Goal: Use online tool/utility: Utilize a website feature to perform a specific function

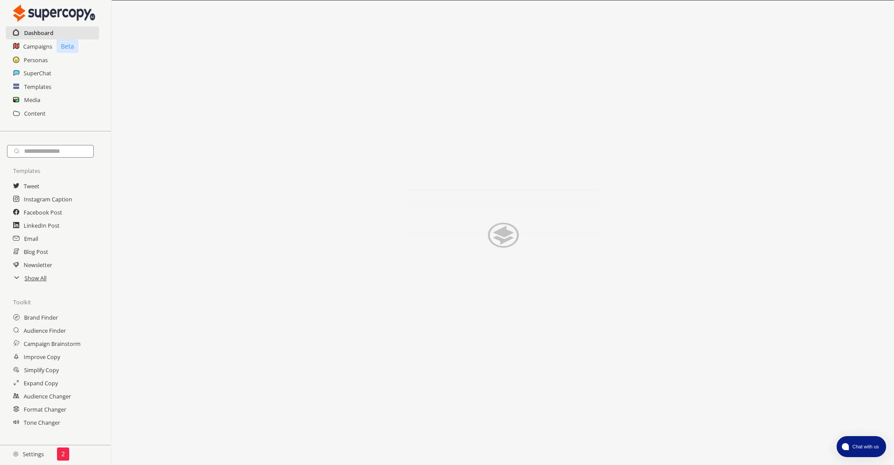
click at [41, 36] on h2 "Dashboard" at bounding box center [38, 32] width 29 height 13
click at [39, 45] on h2 "Campaigns" at bounding box center [37, 46] width 29 height 13
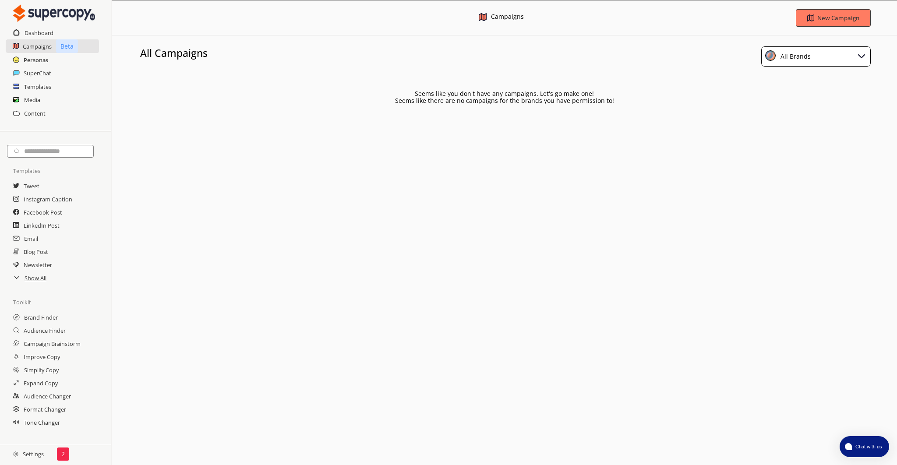
click at [39, 59] on h2 "Personas" at bounding box center [36, 59] width 25 height 13
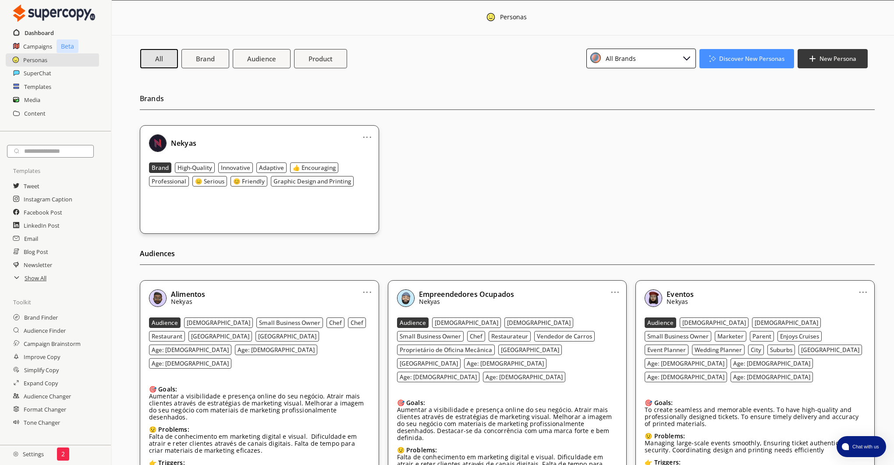
click at [31, 33] on h2 "Dashboard" at bounding box center [39, 32] width 29 height 13
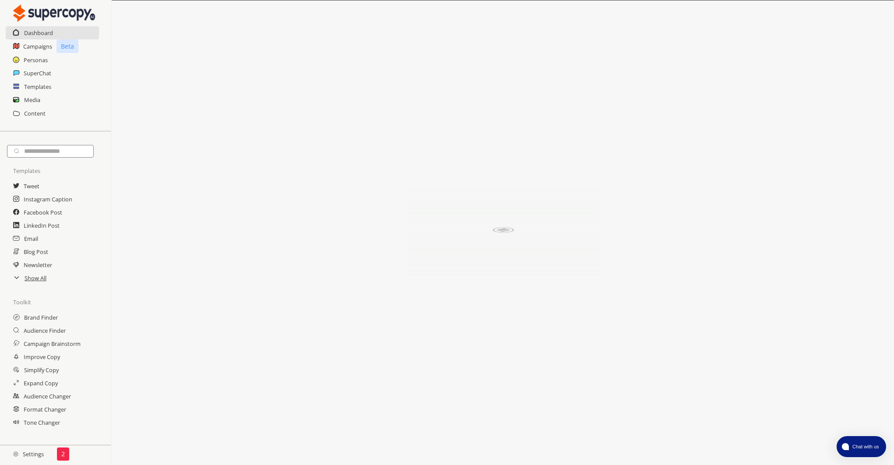
click at [19, 57] on icon at bounding box center [15, 59] width 7 height 7
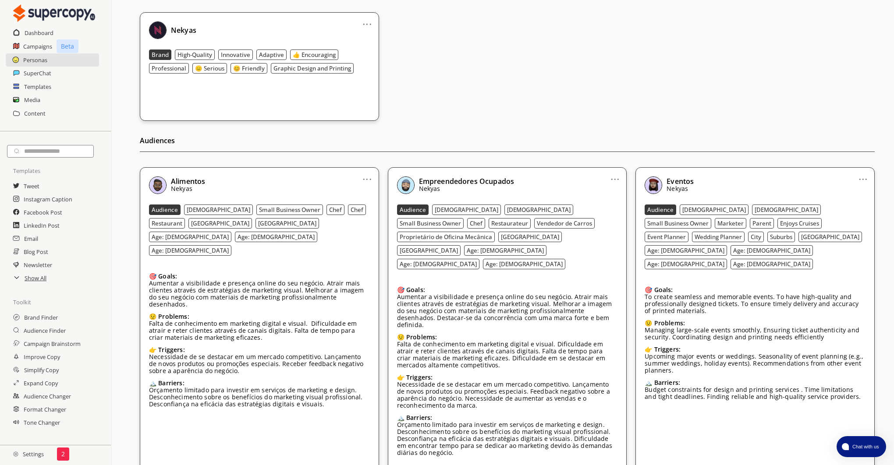
scroll to position [120, 0]
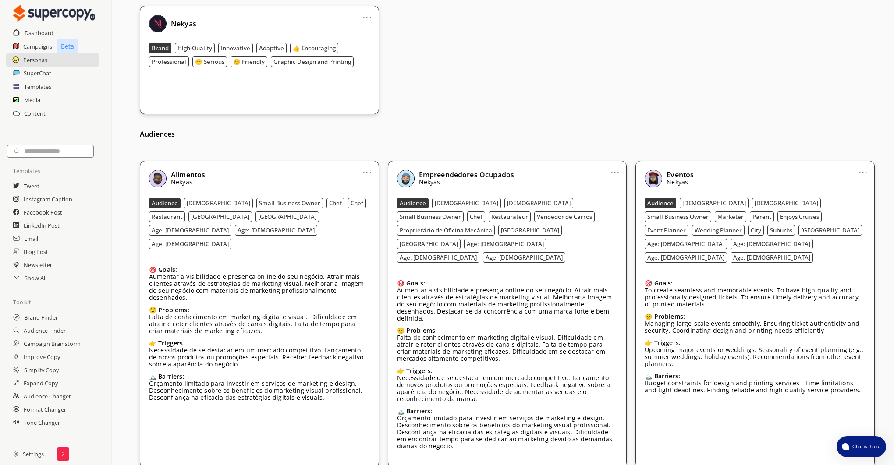
click at [478, 175] on b "Empreendedores Ocupados" at bounding box center [466, 175] width 95 height 10
click at [40, 281] on h2 "Show All" at bounding box center [36, 278] width 23 height 13
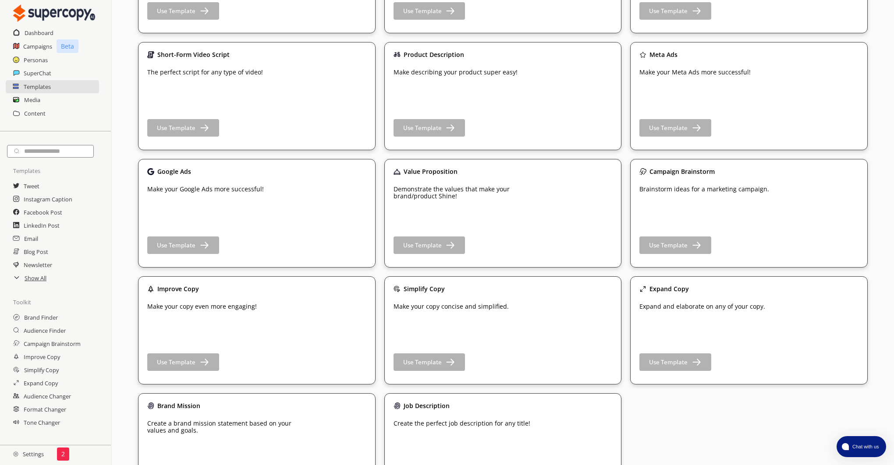
scroll to position [1319, 0]
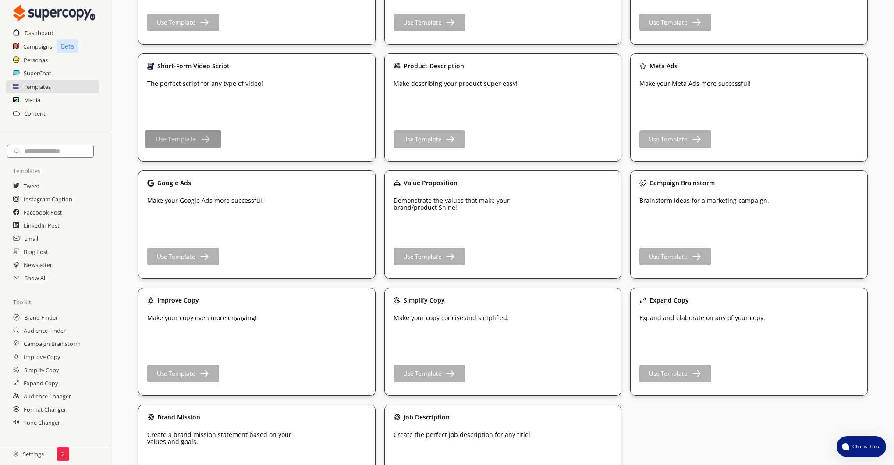
click at [189, 141] on button "Use Template" at bounding box center [182, 139] width 75 height 18
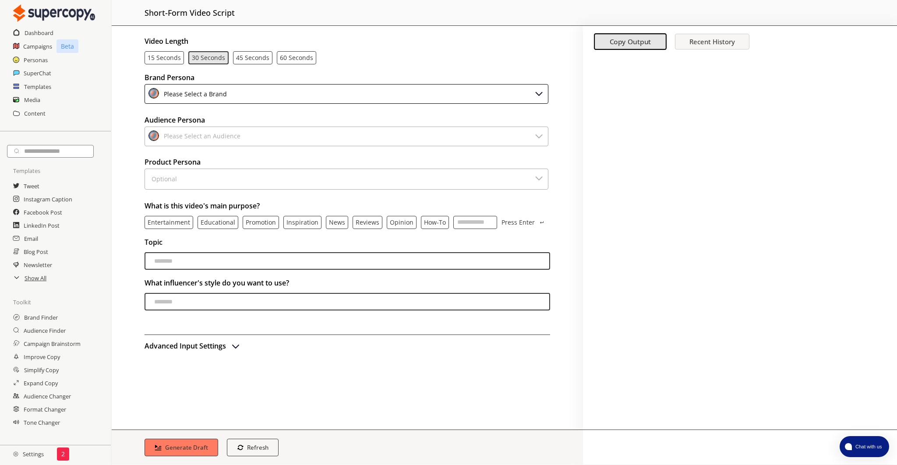
click at [261, 104] on div "Please Select a Brand" at bounding box center [348, 95] width 406 height 22
click at [260, 96] on div "Please Select a Brand" at bounding box center [347, 94] width 404 height 20
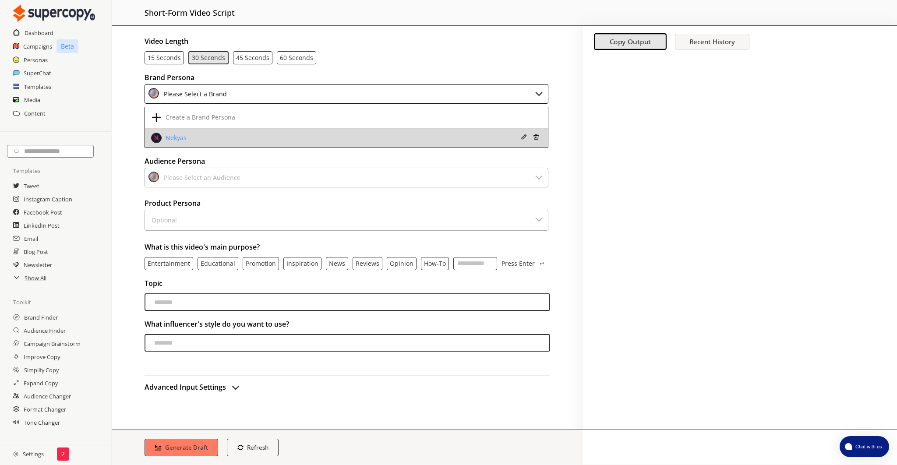
click at [237, 132] on li "Nekyas" at bounding box center [346, 137] width 403 height 19
click at [228, 141] on div "Nekyas" at bounding box center [309, 138] width 317 height 11
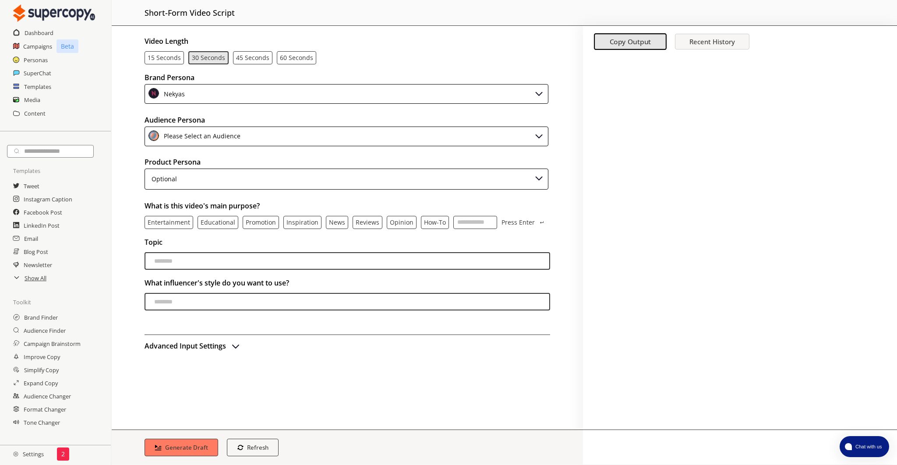
click at [228, 141] on div "Please Select an Audience" at bounding box center [201, 137] width 80 height 12
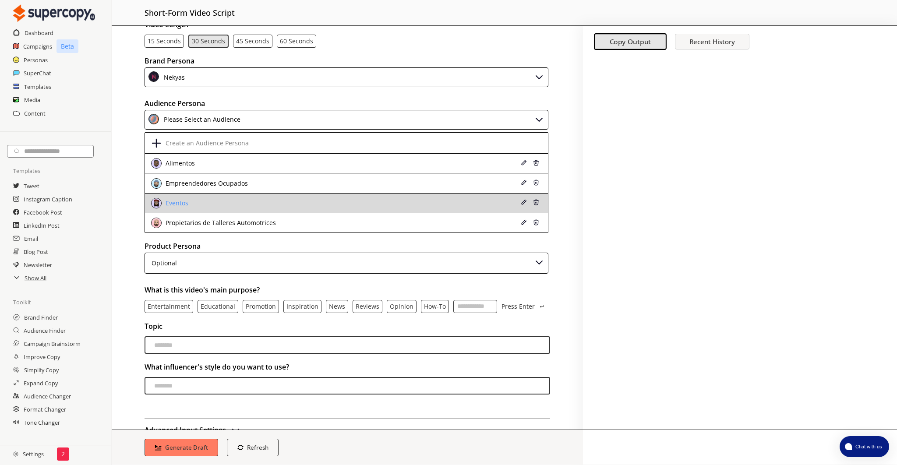
scroll to position [22, 0]
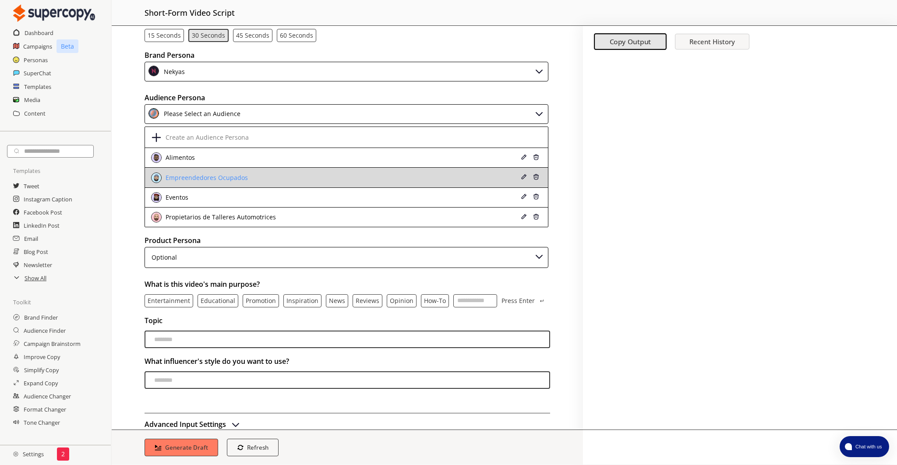
click at [262, 174] on div "Empreendedores Ocupados" at bounding box center [309, 178] width 317 height 11
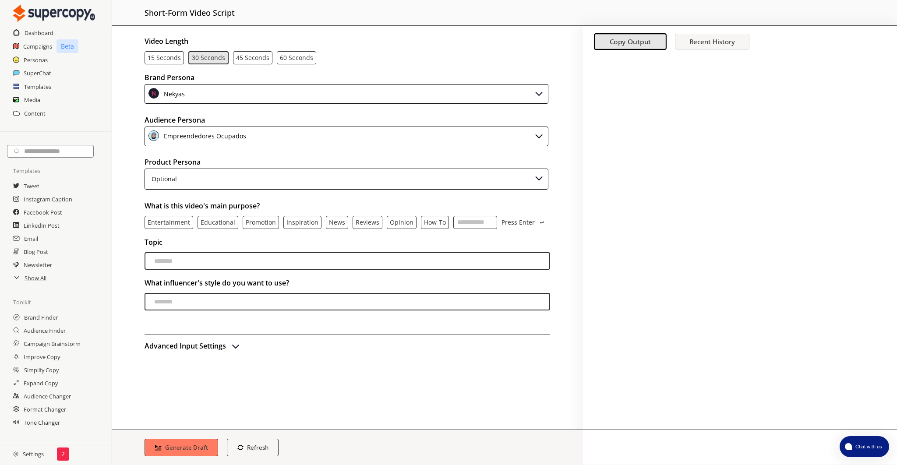
scroll to position [0, 0]
click at [244, 134] on div "Empreendedores Ocupados" at bounding box center [203, 137] width 85 height 12
click at [561, 59] on div "Video Length 15 seconds 30 seconds 45 seconds 60 seconds Brand Persona Nekyas A…" at bounding box center [347, 228] width 471 height 404
click at [174, 184] on div "Optional" at bounding box center [162, 179] width 28 height 13
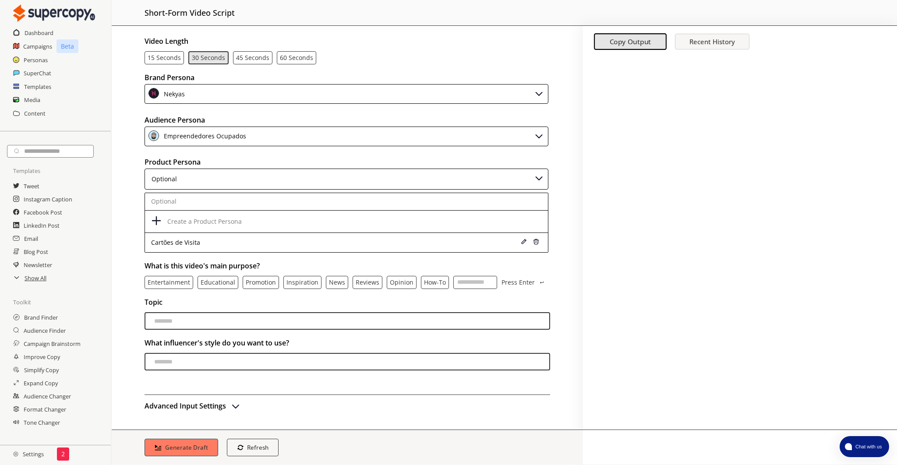
click at [187, 182] on div "Optional" at bounding box center [347, 179] width 404 height 21
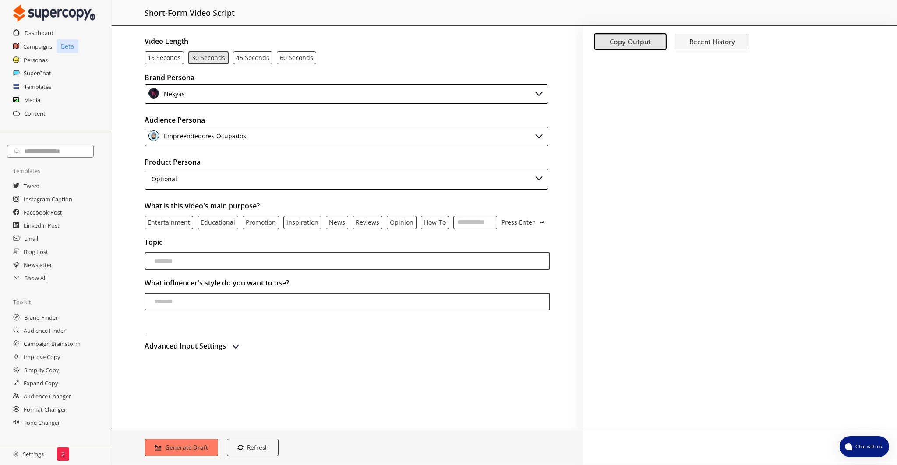
click at [180, 226] on p "Entertainment" at bounding box center [169, 222] width 42 height 7
click at [232, 131] on div "Empreendedores Ocupados" at bounding box center [203, 137] width 85 height 12
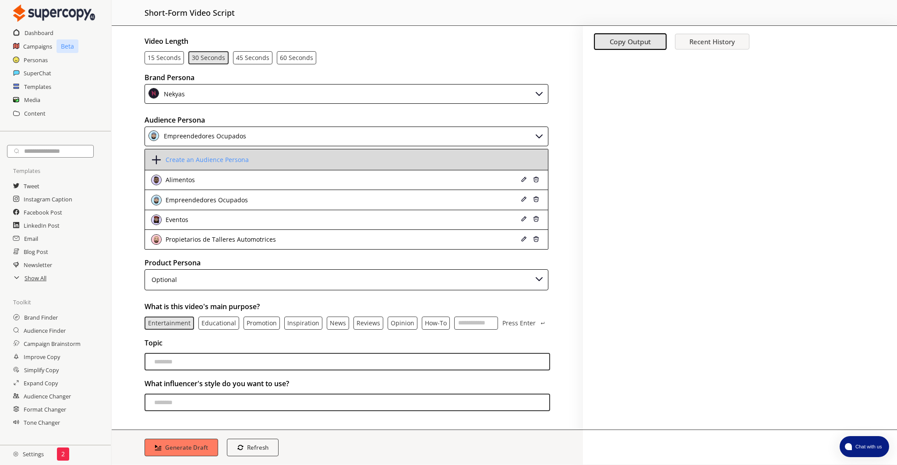
click at [211, 154] on li "Create an Audience Persona" at bounding box center [346, 159] width 403 height 21
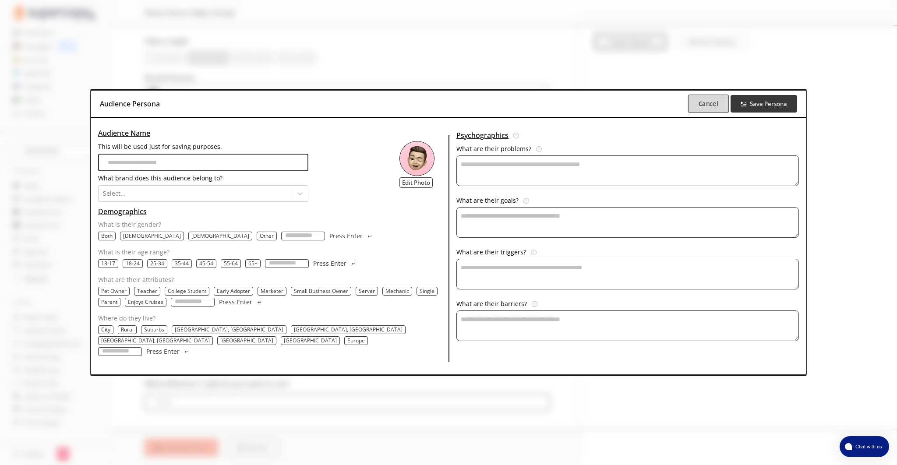
click at [688, 110] on button "Cancel" at bounding box center [708, 104] width 41 height 18
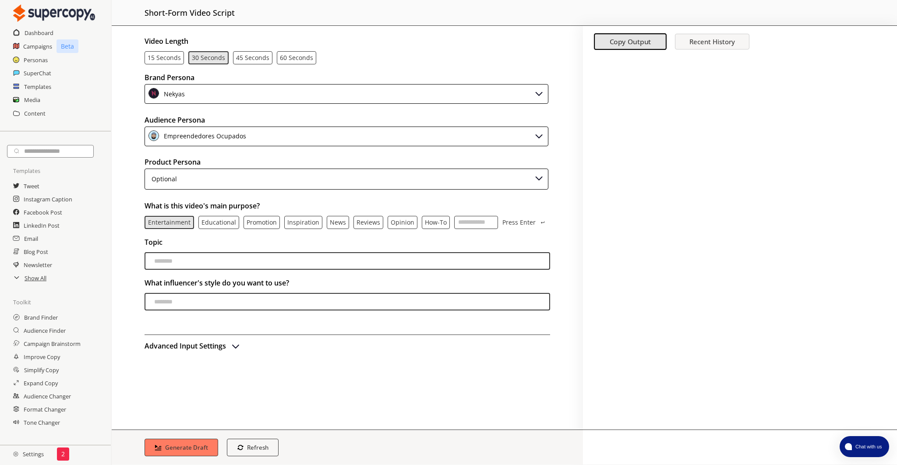
click at [181, 262] on input "videoTopic-input" at bounding box center [348, 261] width 406 height 18
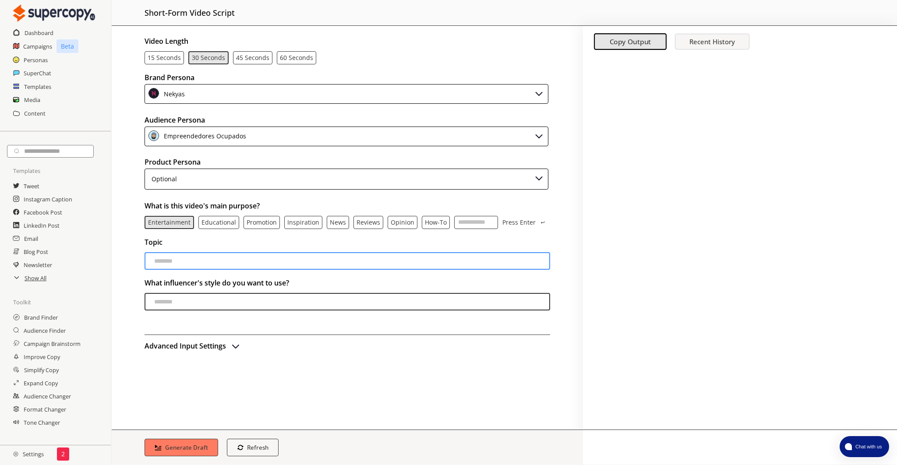
click at [229, 300] on input "influencer-input" at bounding box center [348, 302] width 406 height 18
click at [226, 302] on input "influencer-input" at bounding box center [348, 302] width 406 height 18
click at [234, 349] on img "advanced-inputs" at bounding box center [235, 346] width 11 height 11
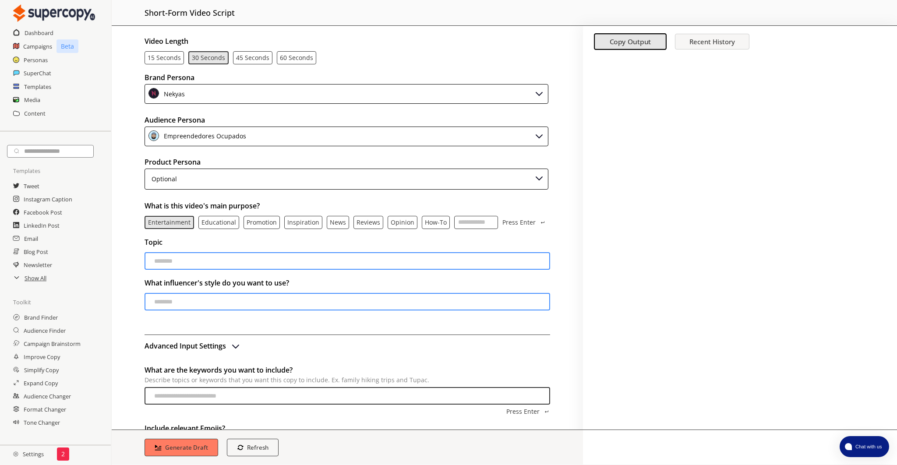
click at [256, 64] on div "Video Length 15 seconds 30 seconds 45 seconds 60 seconds Brand Persona Nekyas A…" at bounding box center [347, 228] width 471 height 404
click at [258, 60] on p "45 seconds" at bounding box center [252, 57] width 33 height 7
click at [298, 63] on div "60 seconds" at bounding box center [296, 57] width 39 height 13
click at [302, 60] on p "60 seconds" at bounding box center [296, 57] width 33 height 7
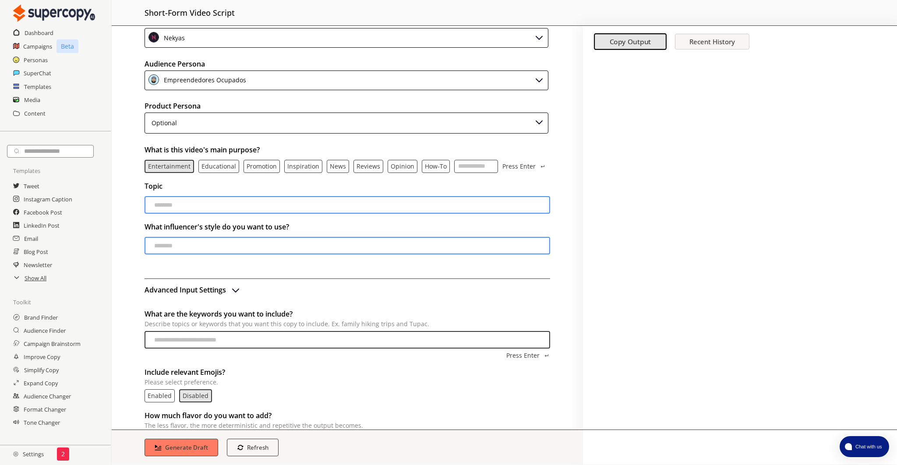
scroll to position [103, 0]
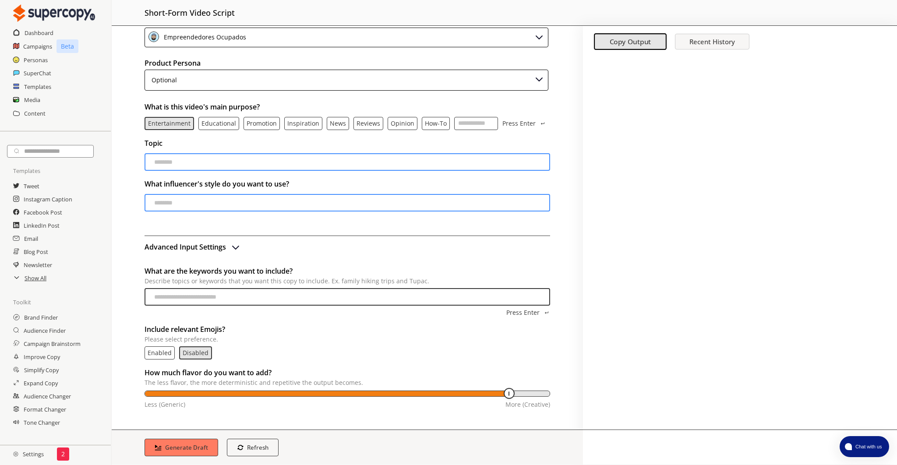
click at [236, 299] on input "What are the keywords you want to include? Describe topics or keywords that you…" at bounding box center [348, 297] width 406 height 18
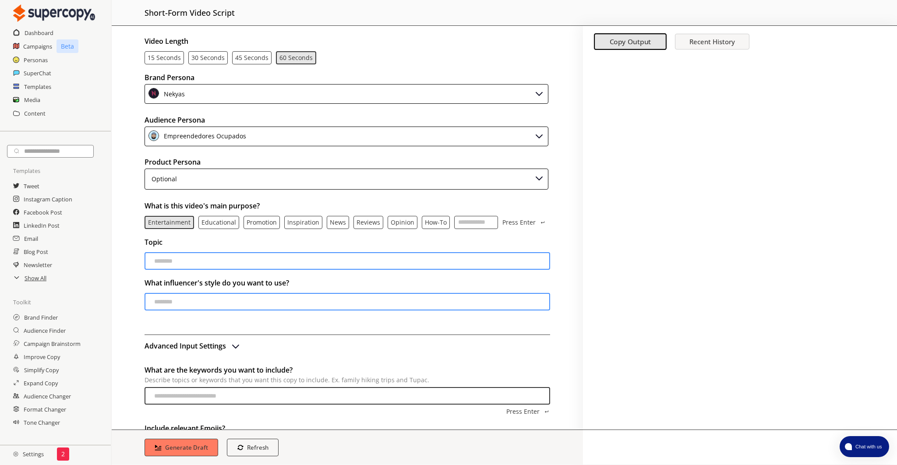
click at [233, 399] on input "What are the keywords you want to include? Describe topics or keywords that you…" at bounding box center [348, 396] width 406 height 18
paste input "**********"
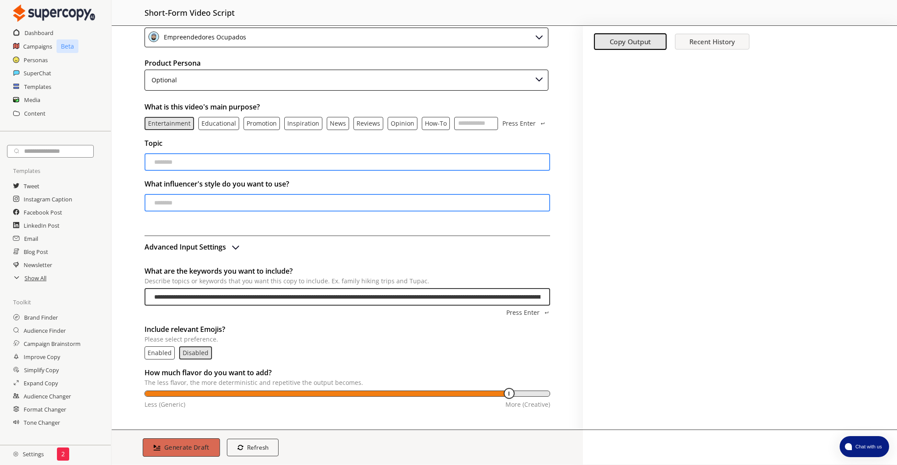
type input "**********"
click at [180, 445] on b "Generate Draft" at bounding box center [186, 447] width 45 height 8
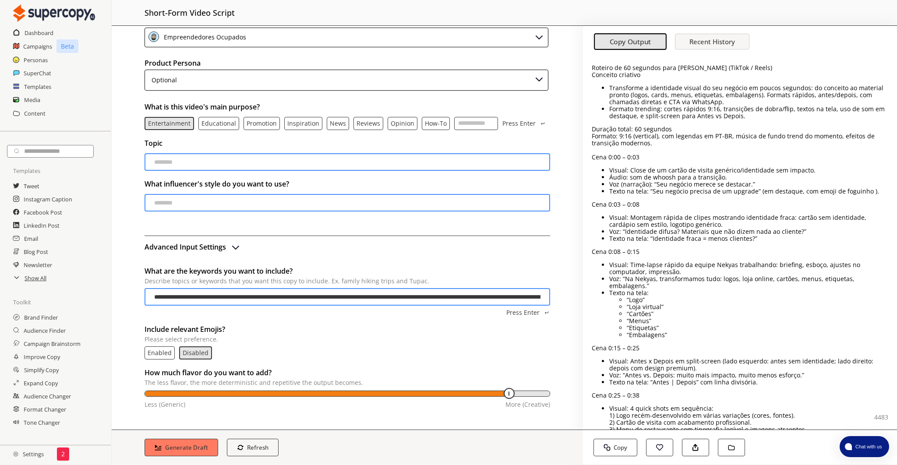
scroll to position [0, 0]
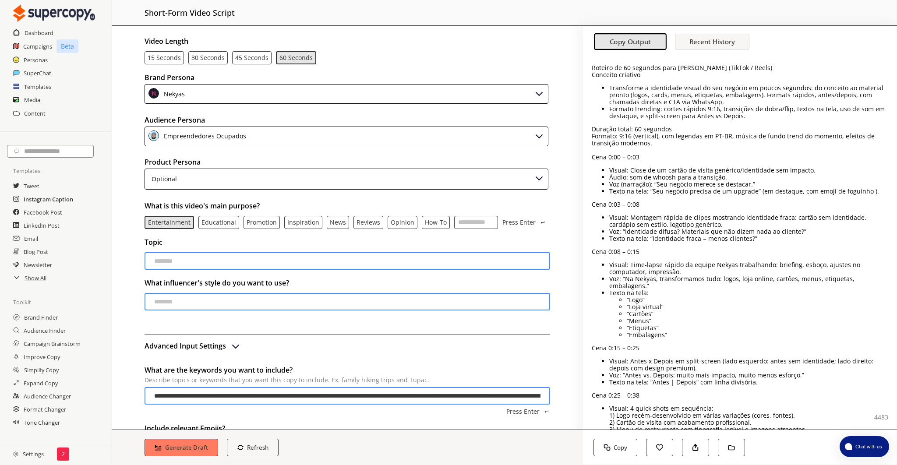
click at [53, 197] on h2 "Instagram Caption" at bounding box center [48, 199] width 49 height 13
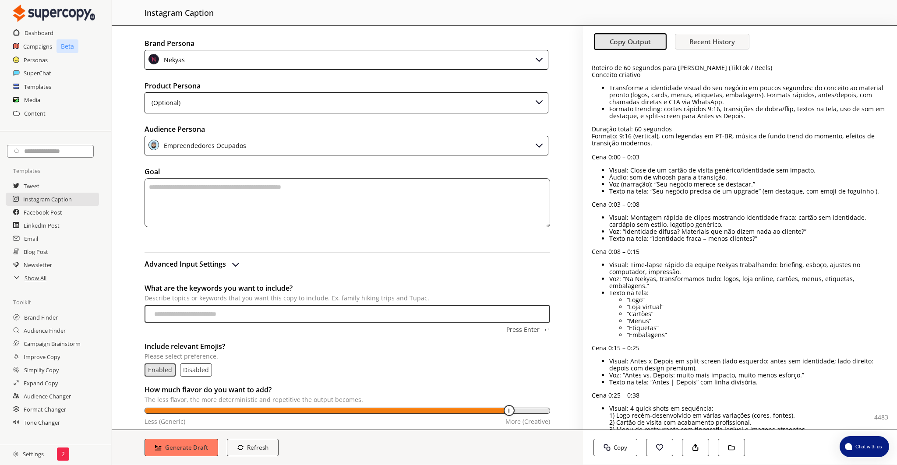
click at [320, 205] on textarea "textarea-textarea" at bounding box center [348, 202] width 406 height 49
paste textarea "**********"
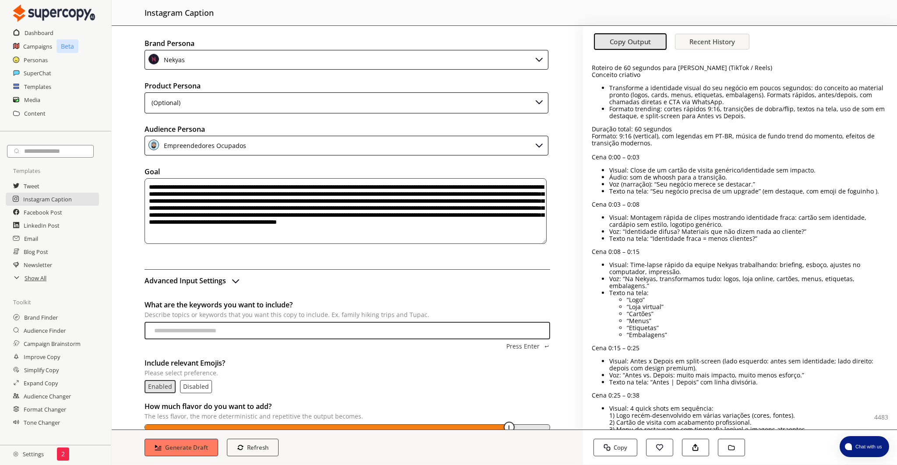
click at [319, 145] on div "Empreendedores Ocupados" at bounding box center [347, 146] width 404 height 20
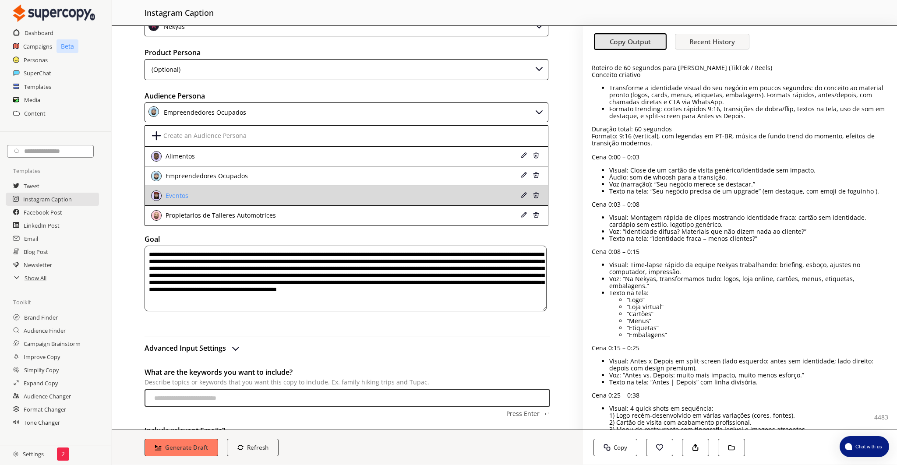
scroll to position [85, 0]
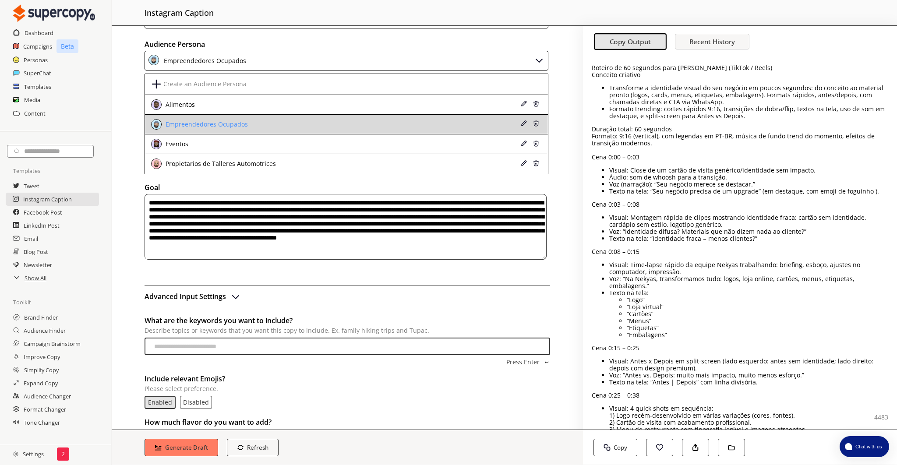
click at [336, 124] on div "Empreendedores Ocupados" at bounding box center [309, 124] width 317 height 11
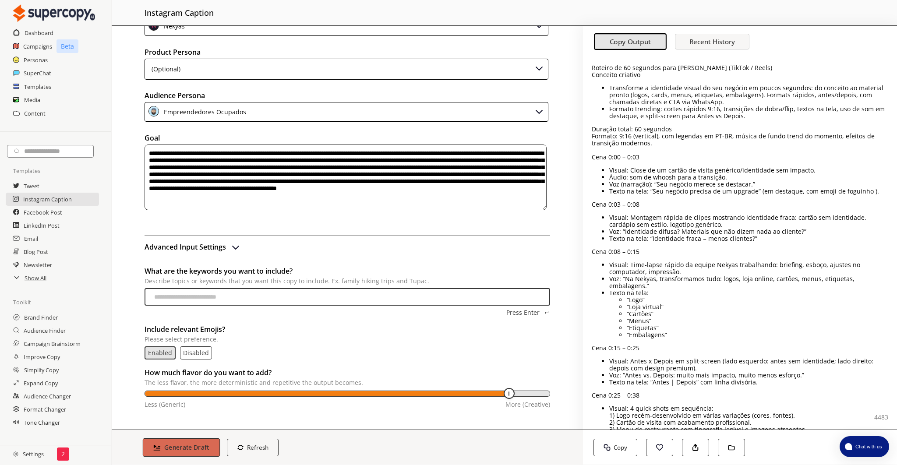
click at [193, 445] on b "Generate Draft" at bounding box center [186, 447] width 45 height 8
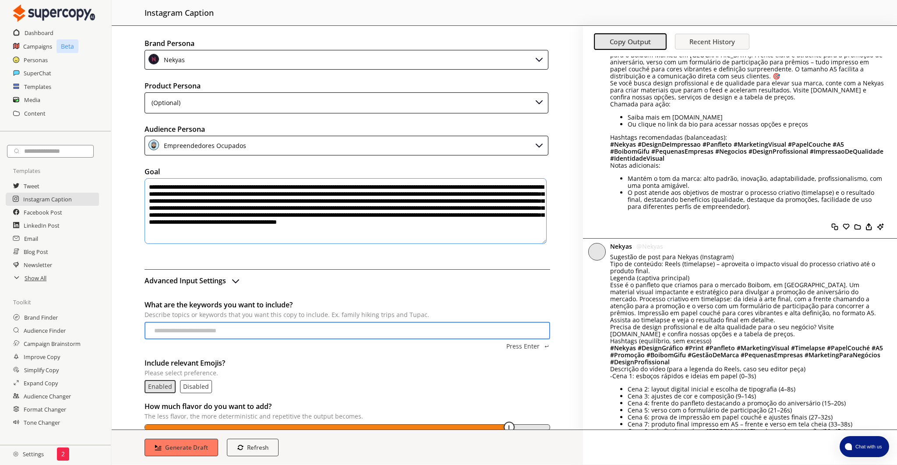
scroll to position [483, 0]
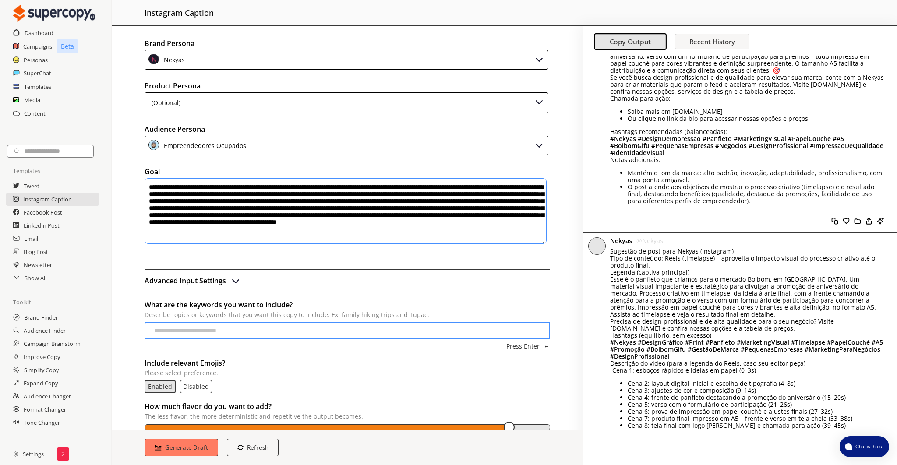
click at [616, 279] on p "Legenda (captiva principal) Esse é o panfleto que criamos para o mercado Boibom…" at bounding box center [747, 300] width 274 height 63
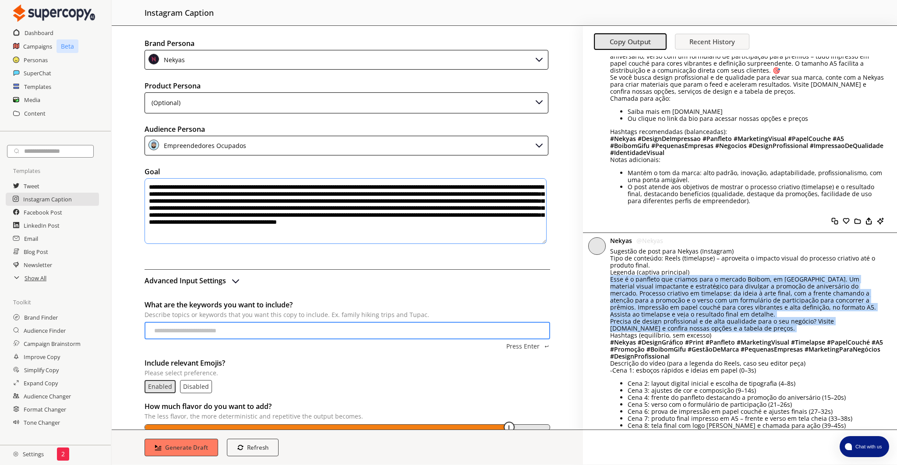
drag, startPoint x: 616, startPoint y: 279, endPoint x: 769, endPoint y: 326, distance: 160.6
click at [708, 326] on p "Legenda (captiva principal) Esse é o panfleto que criamos para o mercado Boibom…" at bounding box center [747, 300] width 274 height 63
copy p "Esse é o panfleto que criamos para o mercado Boibom, em [GEOGRAPHIC_DATA]. Um m…"
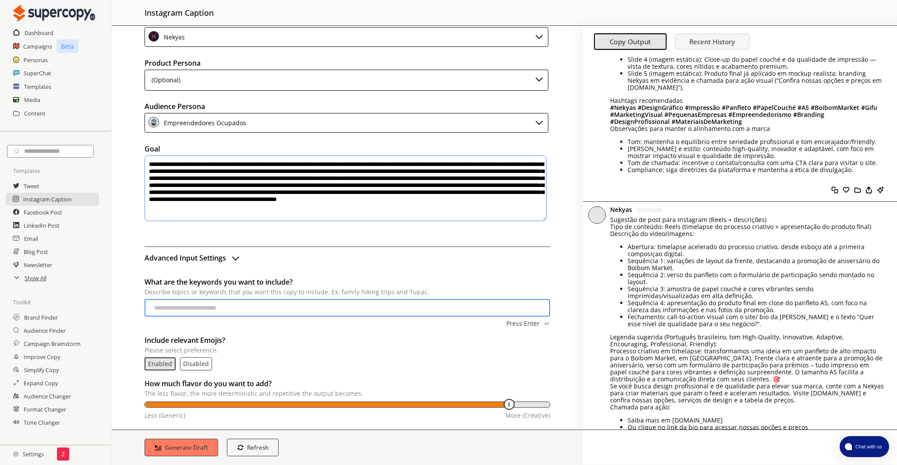
scroll to position [35, 0]
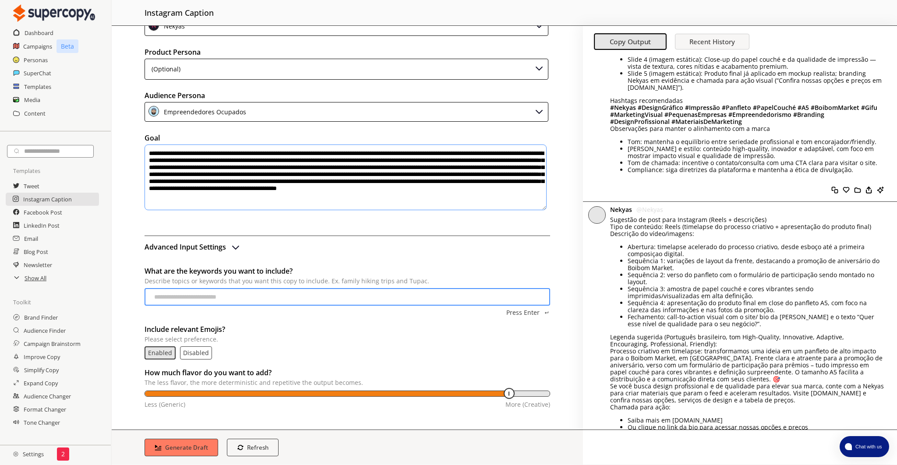
drag, startPoint x: 293, startPoint y: 200, endPoint x: 55, endPoint y: 143, distance: 245.4
click at [55, 143] on div "Dashboard Campaigns Beta Personas SuperChat Templates Media Content Templates T…" at bounding box center [448, 232] width 897 height 465
click at [351, 156] on textarea "**********" at bounding box center [346, 178] width 402 height 66
paste textarea "**********"
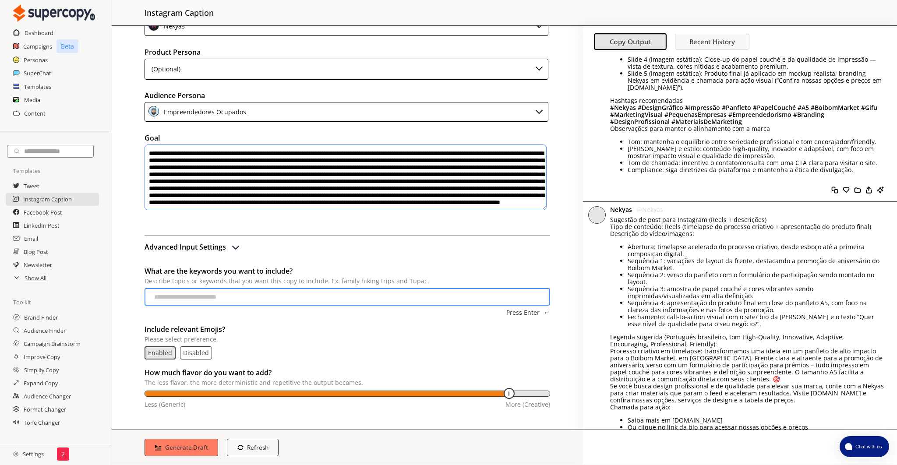
scroll to position [18, 0]
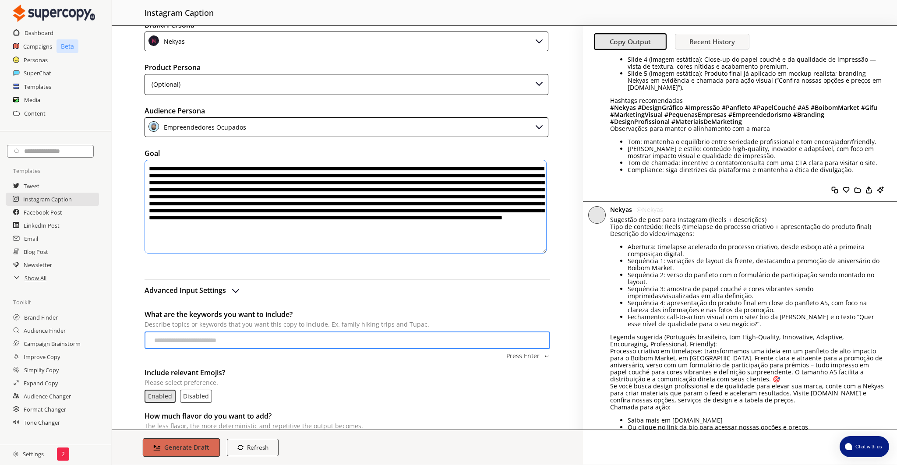
type textarea "**********"
click at [174, 445] on button "Generate Draft" at bounding box center [181, 447] width 77 height 18
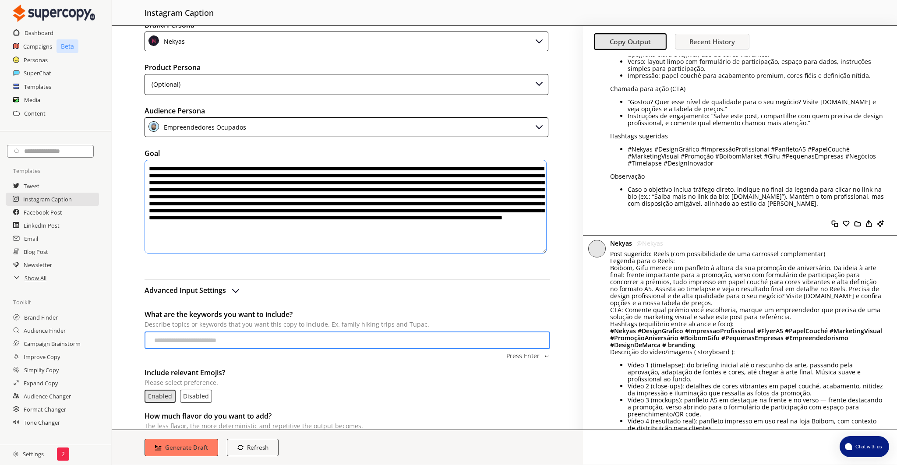
scroll to position [1244, 0]
